Goal: Information Seeking & Learning: Learn about a topic

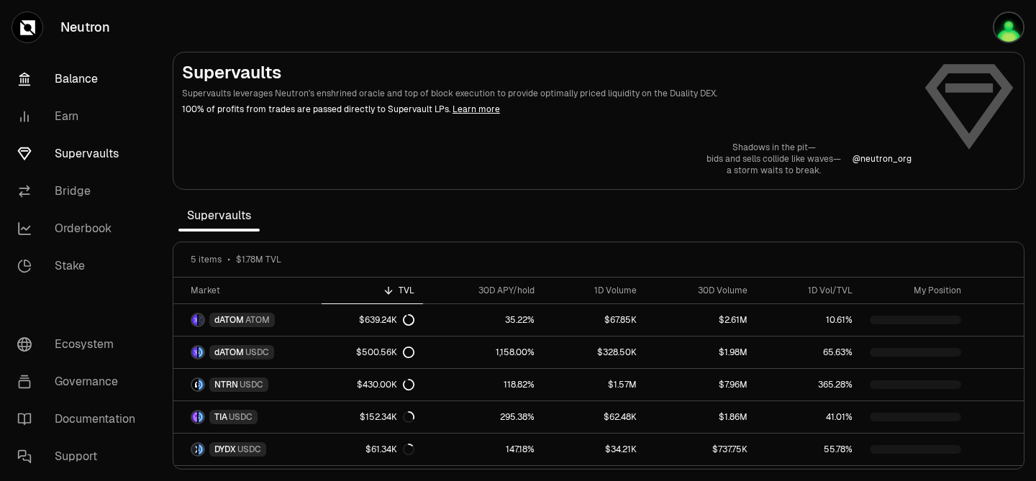
click at [88, 78] on link "Balance" at bounding box center [81, 78] width 150 height 37
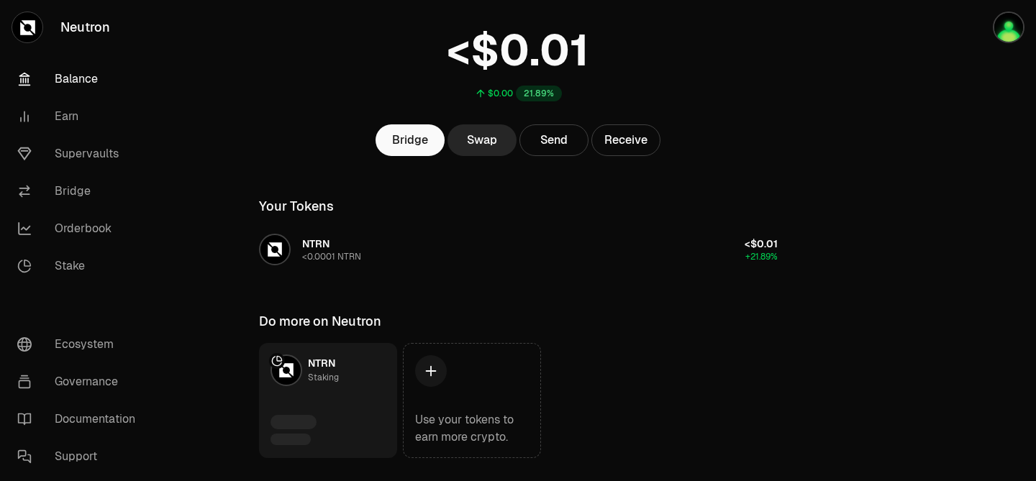
scroll to position [123, 0]
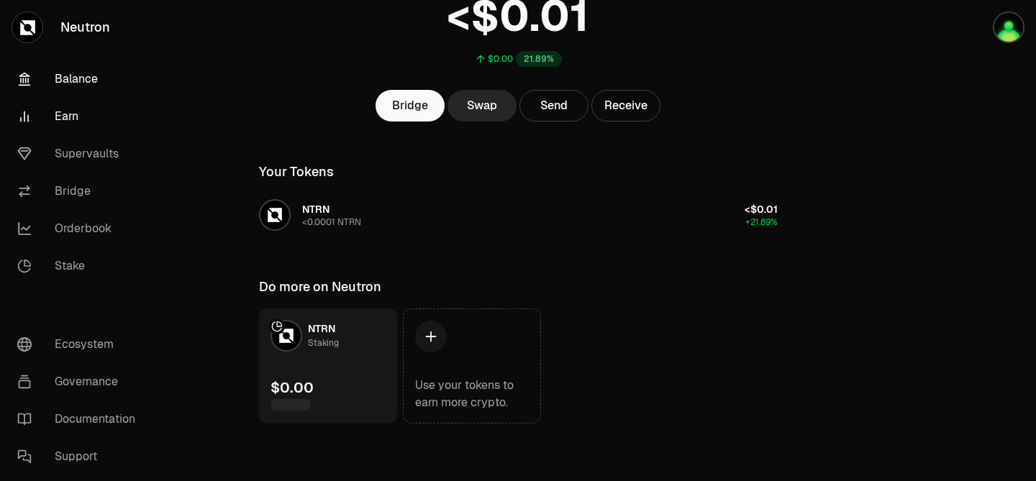
click at [78, 119] on link "Earn" at bounding box center [81, 116] width 150 height 37
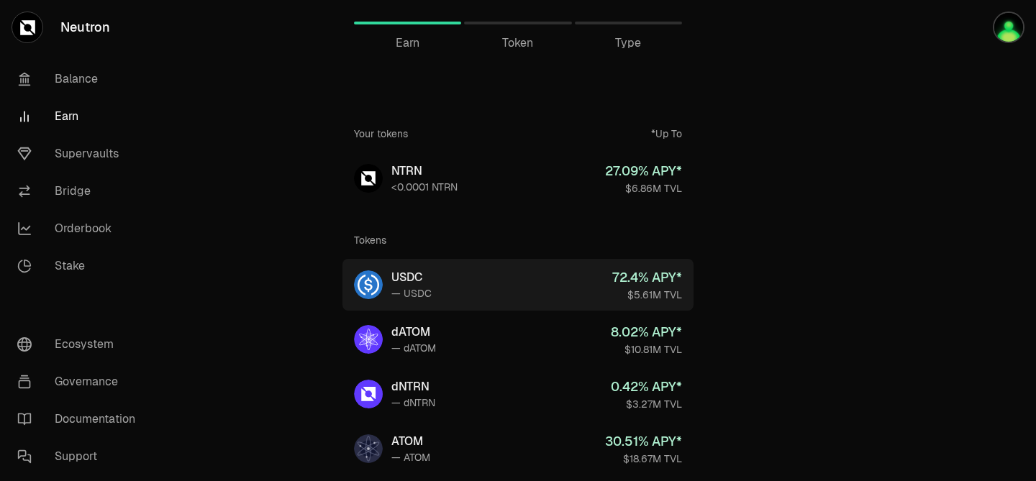
click at [498, 288] on link "USDC — USDC 72.4 % APY* $5.61M TVL" at bounding box center [517, 285] width 351 height 52
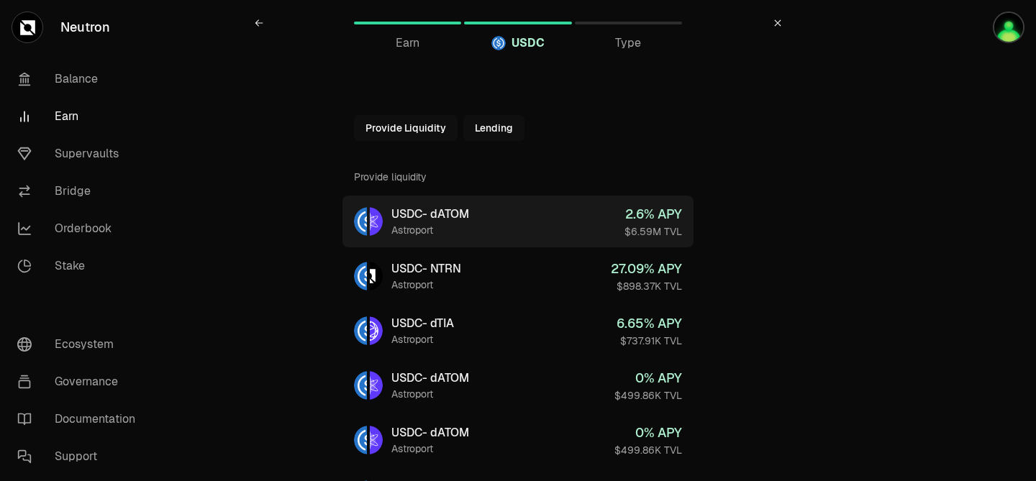
click at [543, 226] on link "USDC - dATOM Astroport 2.6 % APY $6.59M TVL" at bounding box center [517, 222] width 351 height 52
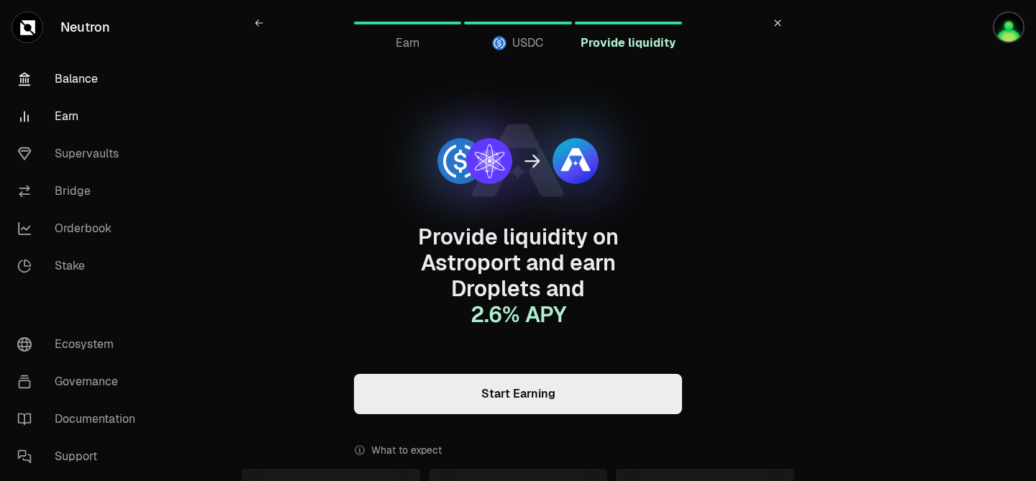
click at [77, 78] on link "Balance" at bounding box center [81, 78] width 150 height 37
